Goal: Task Accomplishment & Management: Complete application form

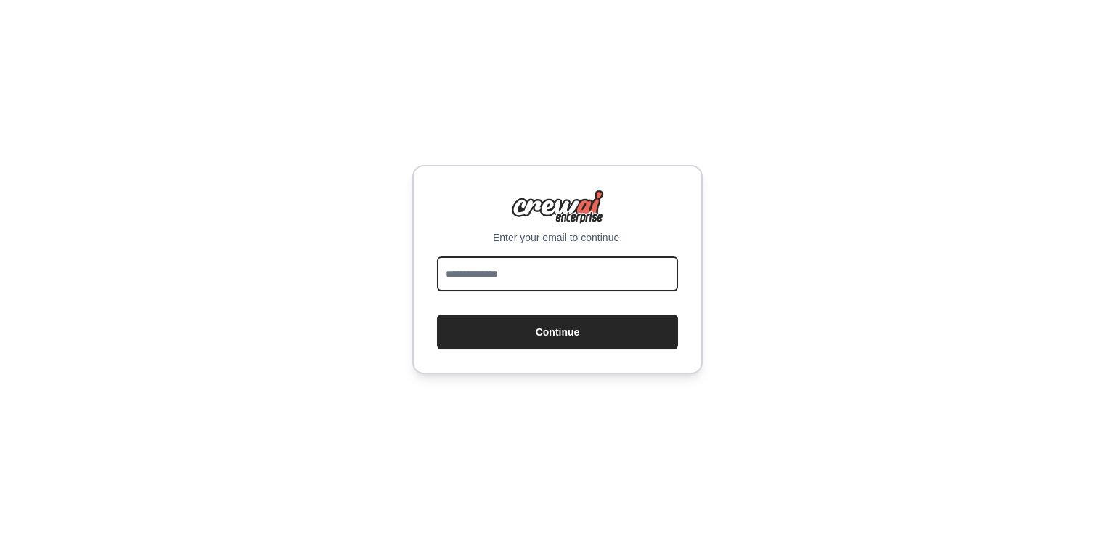
click at [526, 278] on input "email" at bounding box center [557, 273] width 241 height 35
type input "**********"
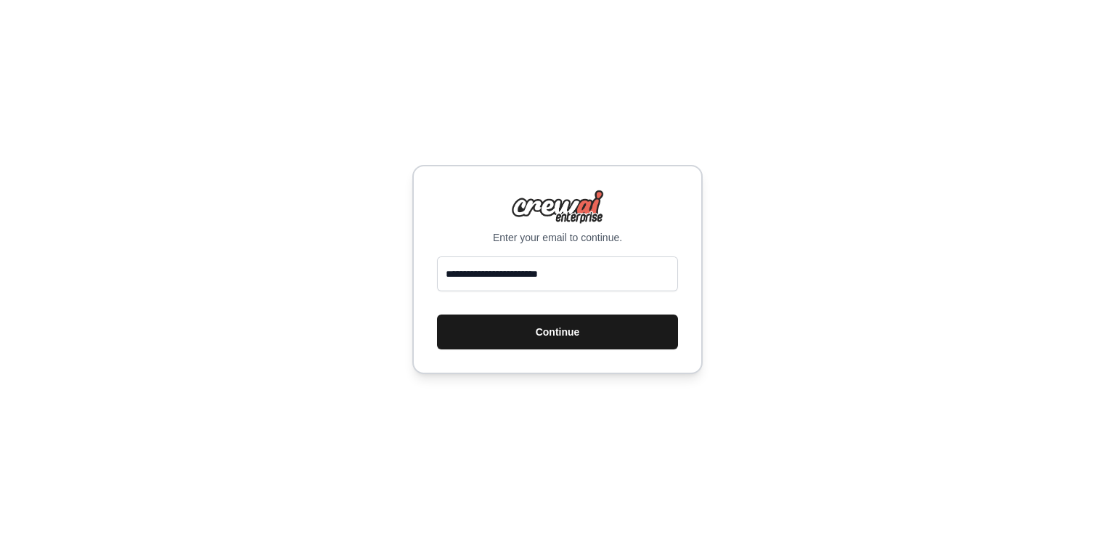
click at [558, 330] on button "Continue" at bounding box center [557, 331] width 241 height 35
click at [526, 345] on button "Continue" at bounding box center [557, 331] width 241 height 35
click at [572, 330] on button "Continue" at bounding box center [557, 331] width 241 height 35
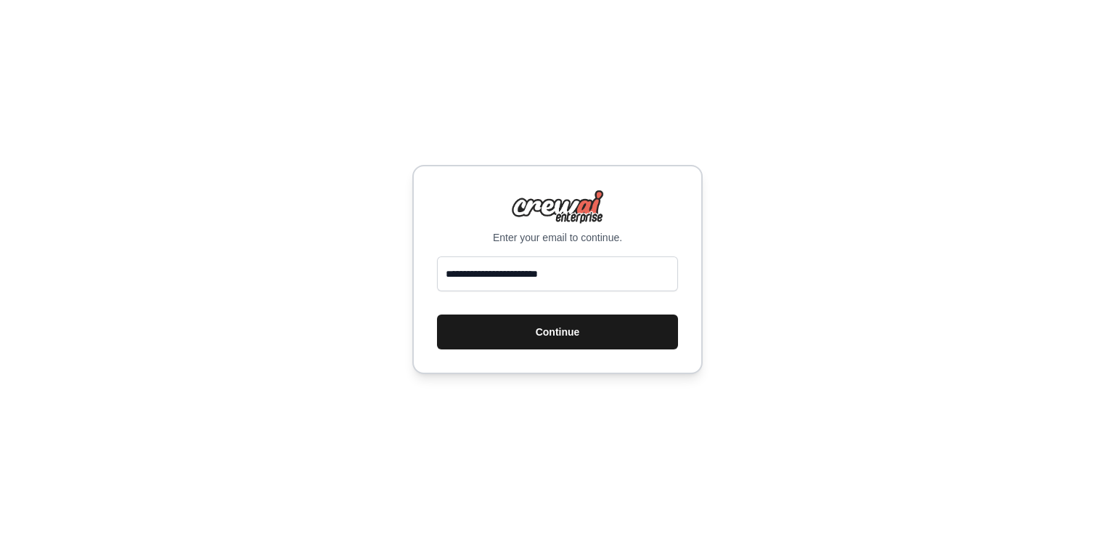
click at [572, 330] on button "Continue" at bounding box center [557, 331] width 241 height 35
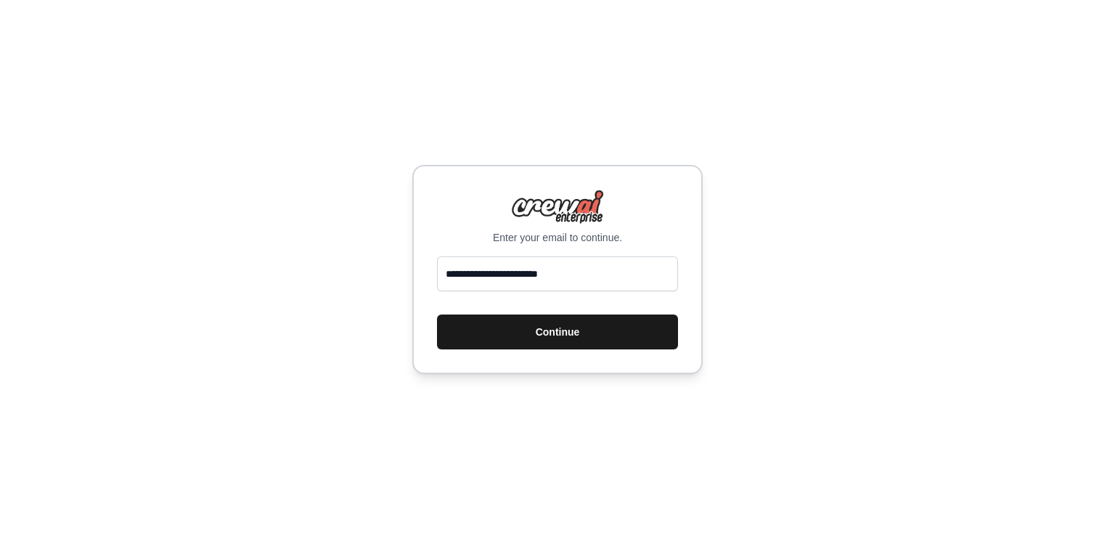
click at [572, 330] on button "Continue" at bounding box center [557, 331] width 241 height 35
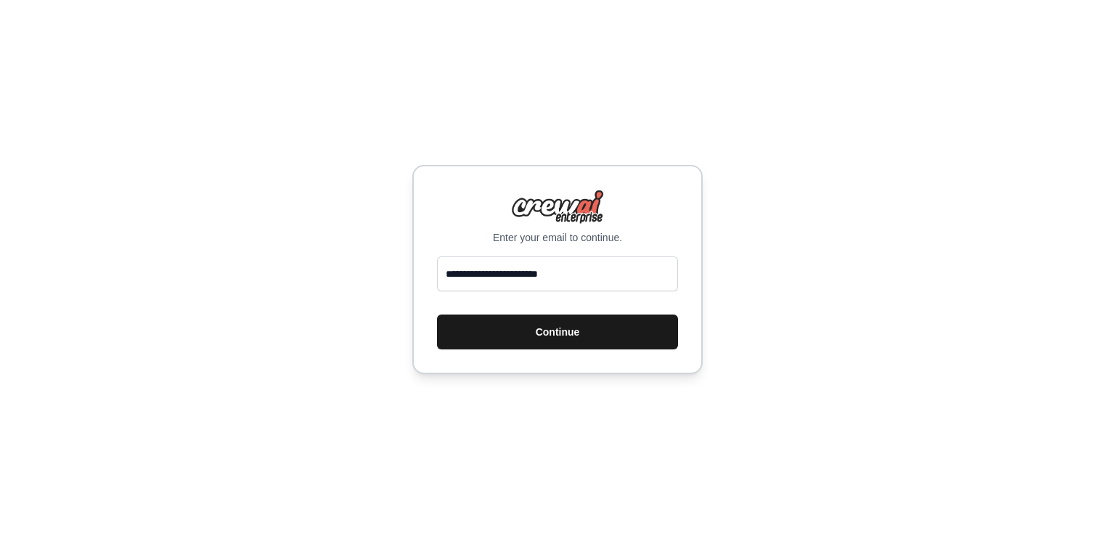
click at [572, 330] on button "Continue" at bounding box center [557, 331] width 241 height 35
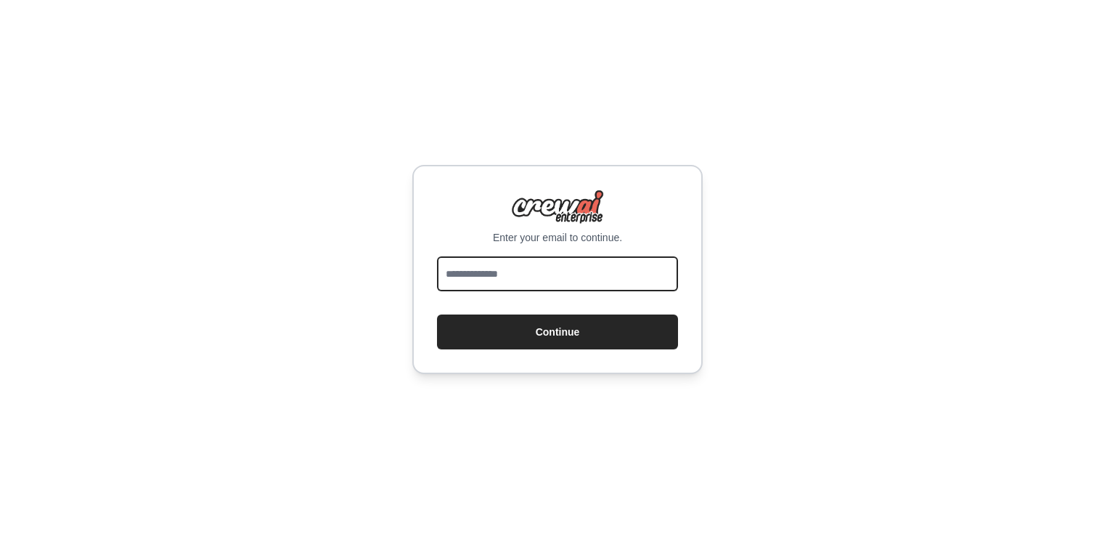
click at [615, 267] on input "email" at bounding box center [557, 273] width 241 height 35
click at [566, 281] on input "email" at bounding box center [557, 273] width 241 height 35
type input "**********"
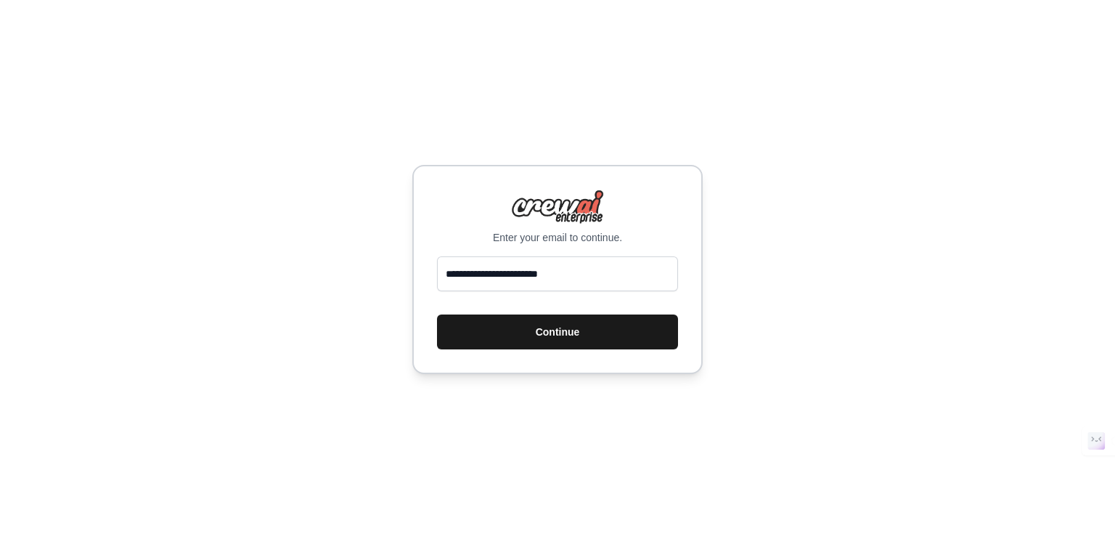
click at [574, 329] on button "Continue" at bounding box center [557, 331] width 241 height 35
